Goal: Check status

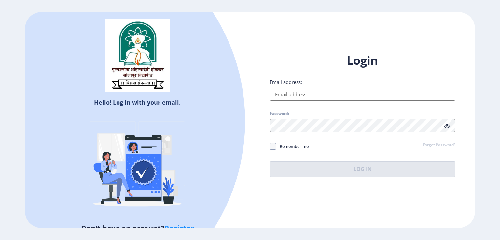
click at [301, 89] on input "Email address:" at bounding box center [362, 94] width 186 height 13
type input "[EMAIL_ADDRESS][DOMAIN_NAME]"
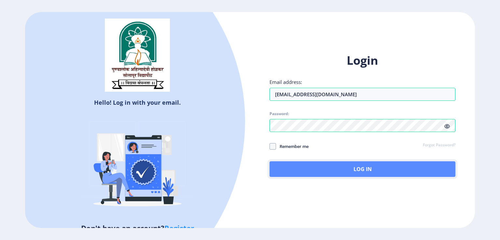
click at [322, 172] on button "Log In" at bounding box center [362, 169] width 186 height 16
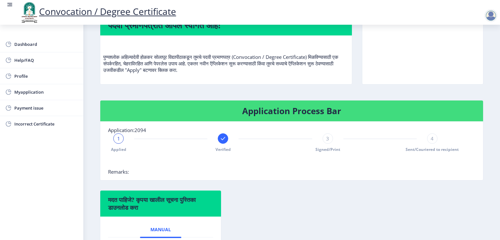
scroll to position [65, 0]
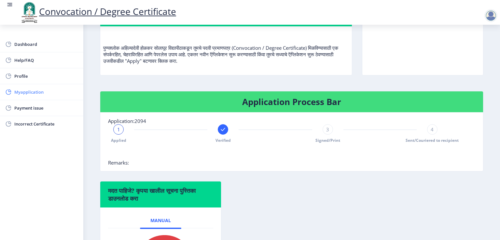
click at [15, 89] on span "Myapplication" at bounding box center [46, 92] width 64 height 8
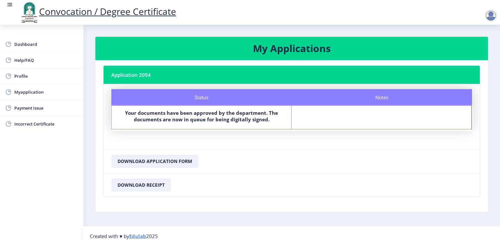
click at [127, 114] on b "Your documents have been approved by the department. The documents are now in q…" at bounding box center [201, 116] width 153 height 13
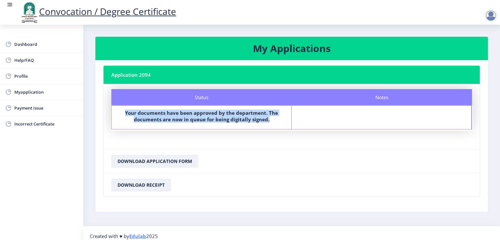
click at [127, 114] on b "Your documents have been approved by the department. The documents are now in q…" at bounding box center [201, 116] width 153 height 13
